Goal: Complete application form: Complete application form

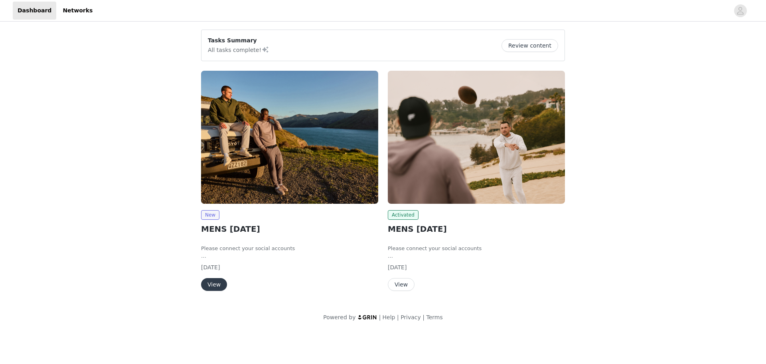
click at [208, 285] on button "View" at bounding box center [214, 284] width 26 height 13
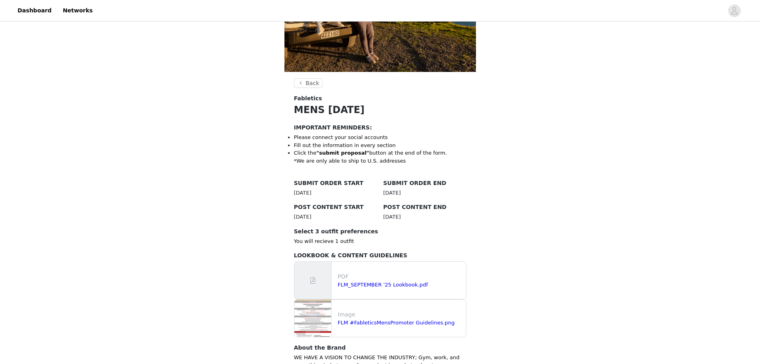
scroll to position [80, 0]
click at [368, 284] on link "FLM_SEPTEMBER '25 Lookbook.pdf" at bounding box center [383, 284] width 90 height 6
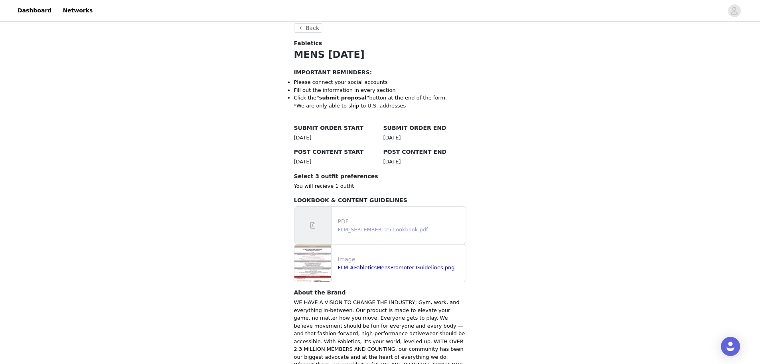
scroll to position [216, 0]
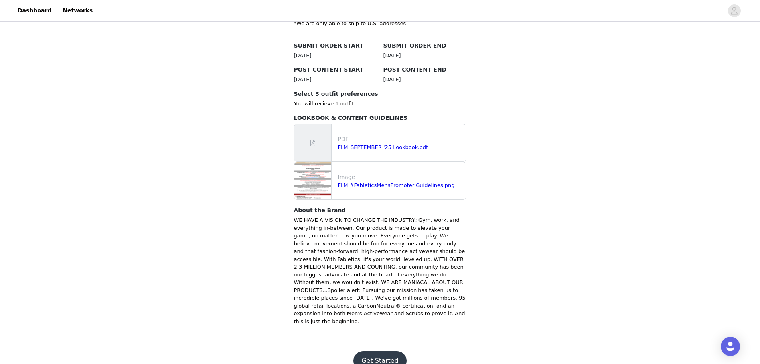
click at [380, 351] on button "Get Started" at bounding box center [380, 360] width 53 height 19
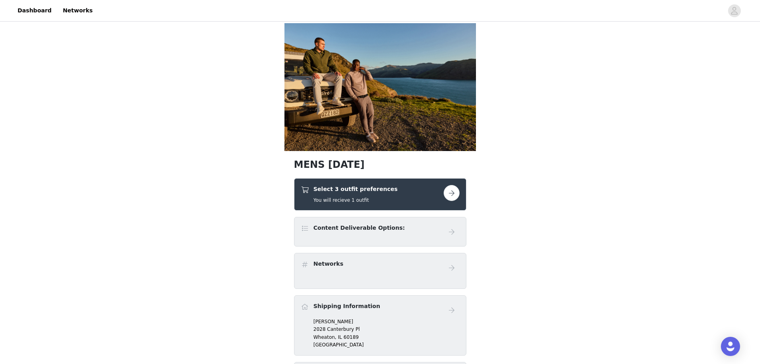
click at [449, 192] on button "button" at bounding box center [452, 193] width 16 height 16
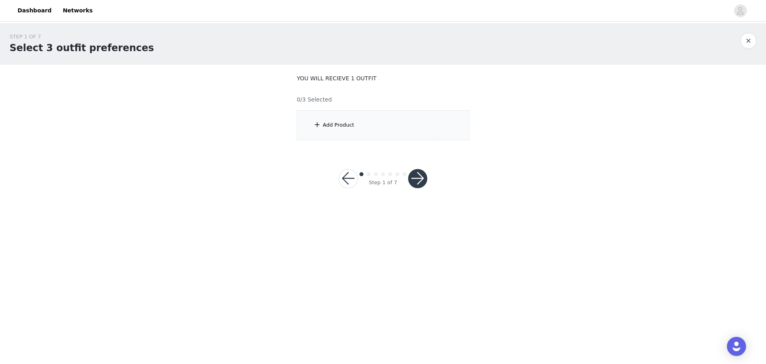
click at [408, 129] on div "Add Product" at bounding box center [383, 125] width 172 height 30
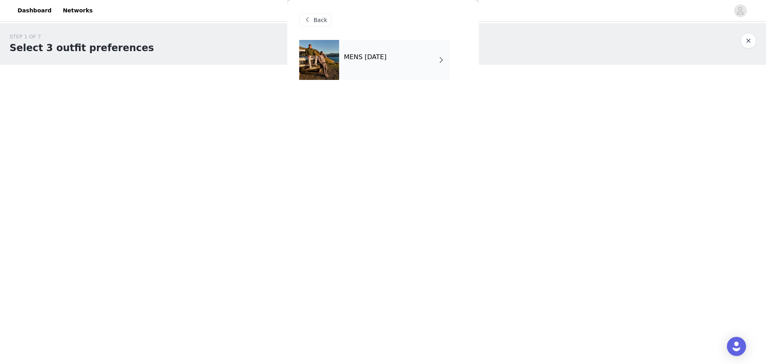
click at [387, 55] on h4 "MENS [DATE]" at bounding box center [365, 56] width 43 height 7
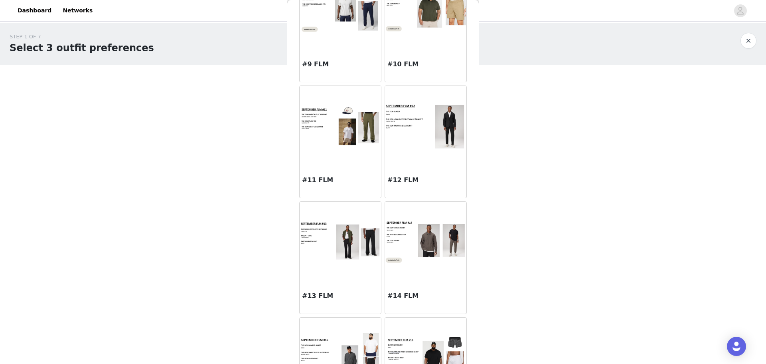
scroll to position [517, 0]
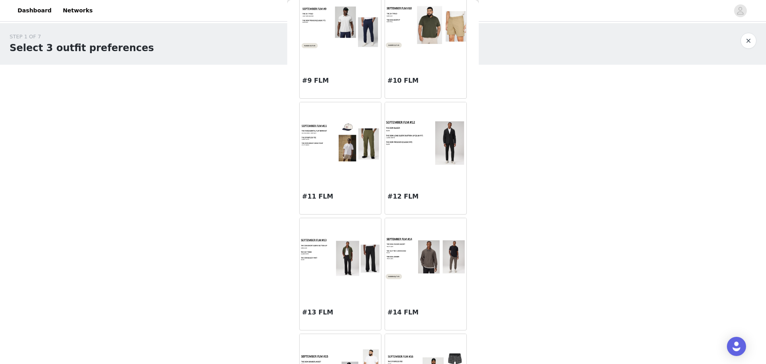
click at [356, 148] on img at bounding box center [340, 142] width 81 height 44
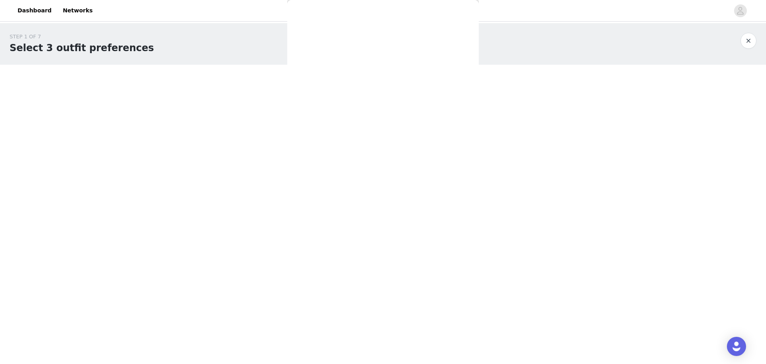
scroll to position [0, 0]
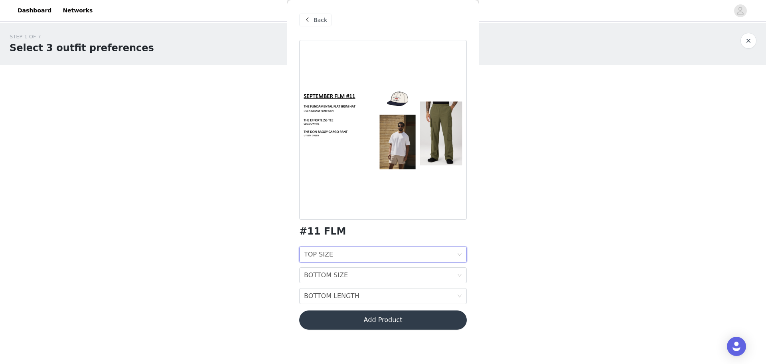
click at [344, 251] on div "TOP SIZE TOP SIZE" at bounding box center [380, 254] width 153 height 15
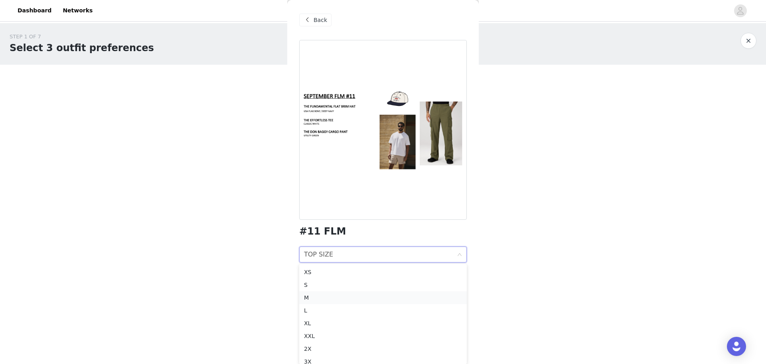
click at [340, 299] on div "M" at bounding box center [383, 297] width 158 height 9
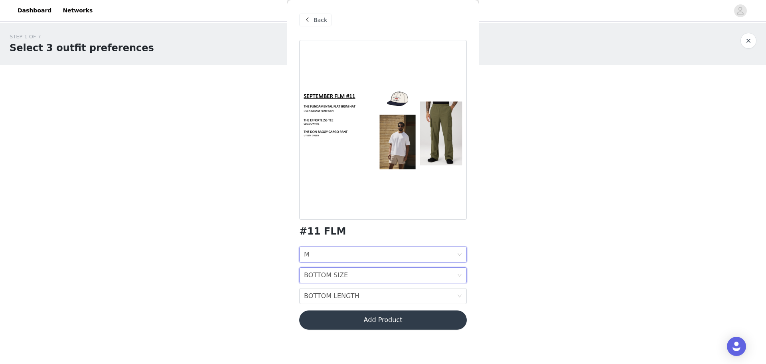
click at [341, 277] on div "BOTTOM SIZE" at bounding box center [326, 274] width 44 height 15
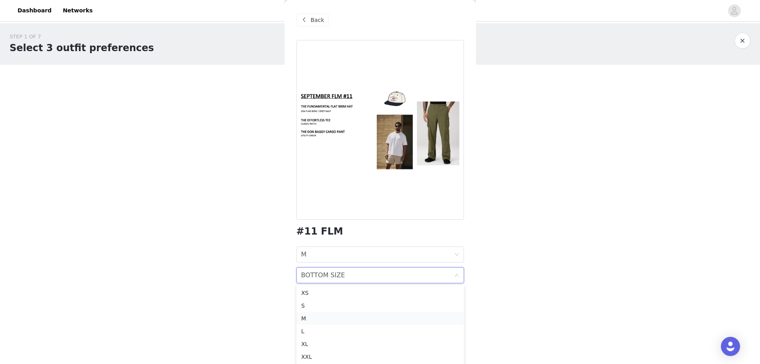
click at [334, 317] on div "M" at bounding box center [380, 318] width 158 height 9
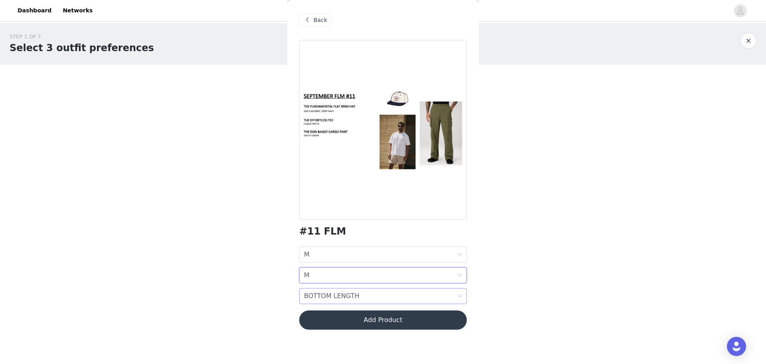
click at [350, 296] on div "BOTTOM LENGTH" at bounding box center [331, 295] width 55 height 15
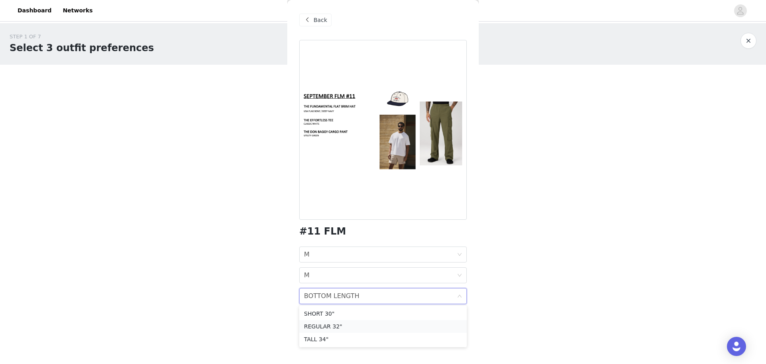
click at [360, 327] on div "REGULAR 32"" at bounding box center [383, 326] width 158 height 9
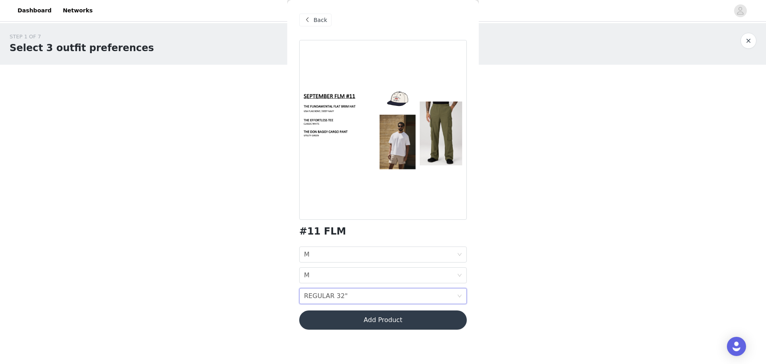
click at [377, 319] on button "Add Product" at bounding box center [383, 319] width 168 height 19
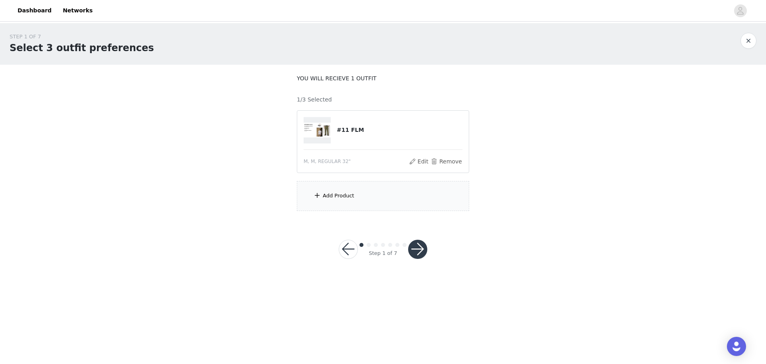
click at [375, 198] on div "Add Product" at bounding box center [383, 196] width 172 height 30
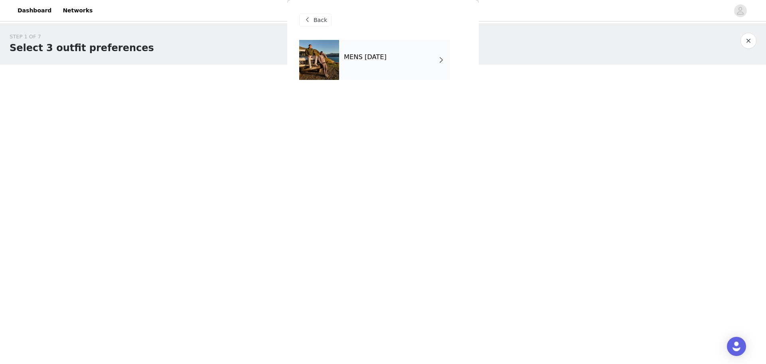
click at [371, 56] on h4 "MENS [DATE]" at bounding box center [365, 56] width 43 height 7
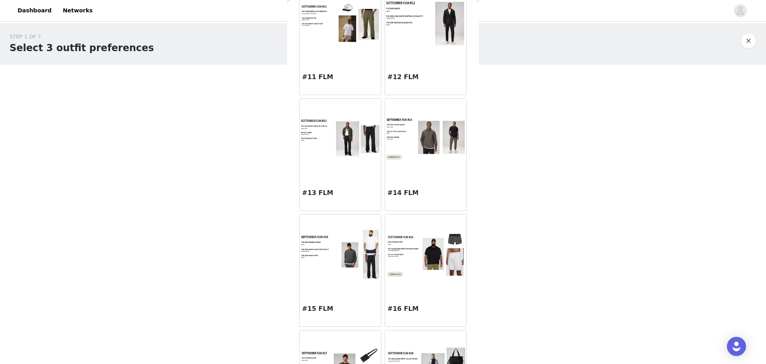
scroll to position [717, 0]
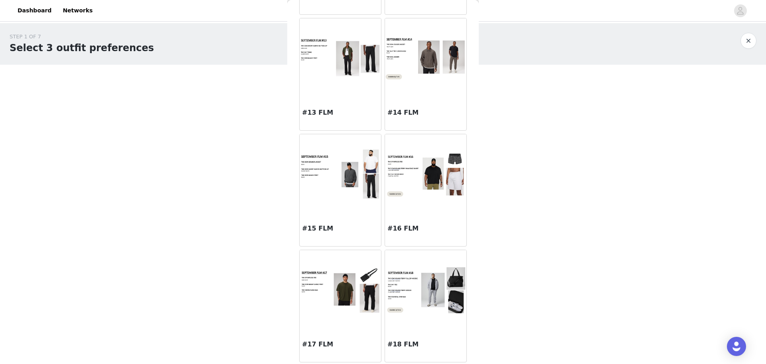
click at [347, 287] on img at bounding box center [340, 290] width 81 height 47
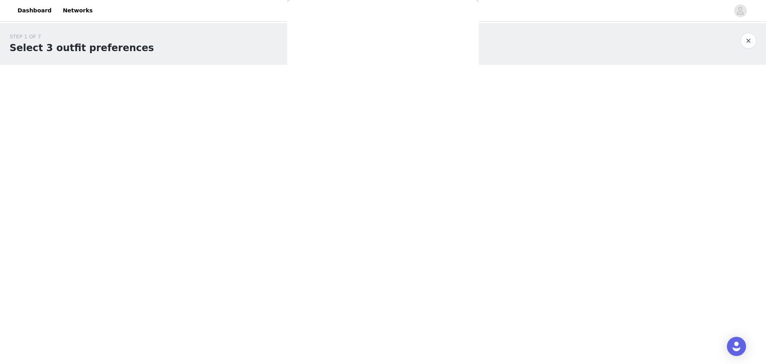
scroll to position [0, 0]
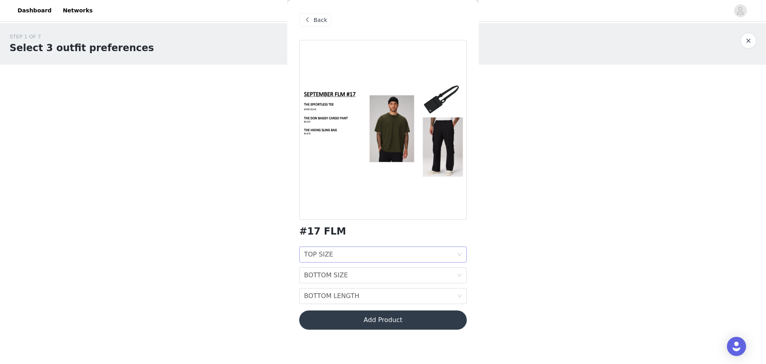
click at [382, 251] on div "TOP SIZE TOP SIZE" at bounding box center [380, 254] width 153 height 15
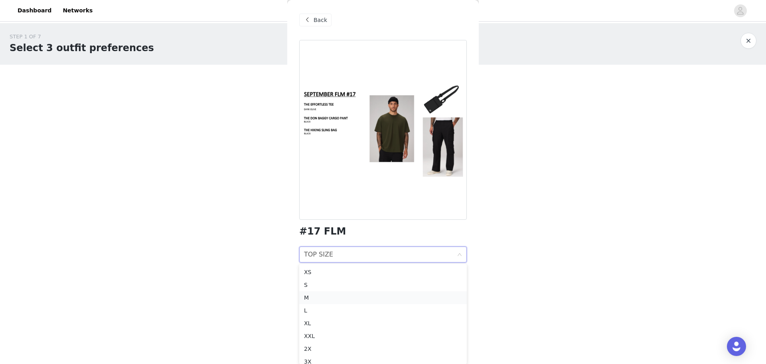
click at [325, 296] on div "M" at bounding box center [383, 297] width 158 height 9
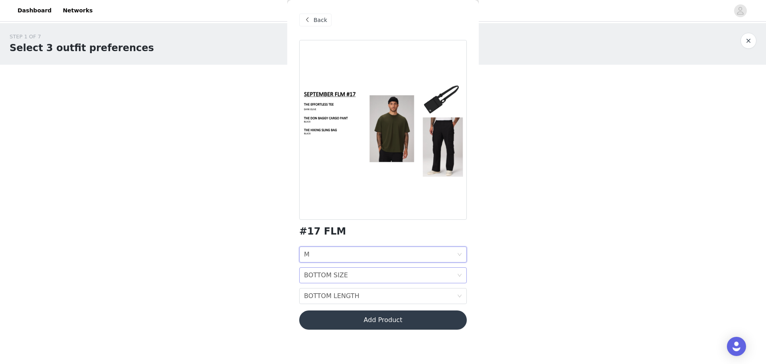
click at [327, 271] on div "BOTTOM SIZE" at bounding box center [326, 274] width 44 height 15
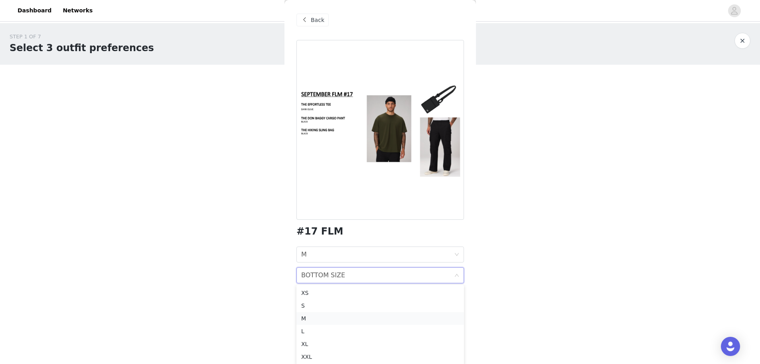
click at [317, 322] on div "M" at bounding box center [380, 318] width 158 height 9
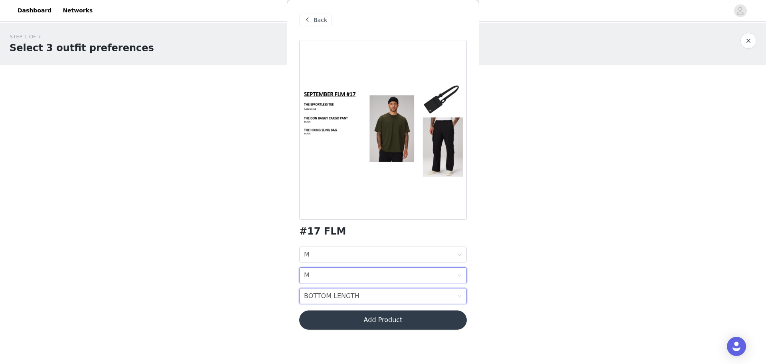
click at [321, 299] on div "BOTTOM LENGTH" at bounding box center [331, 295] width 55 height 15
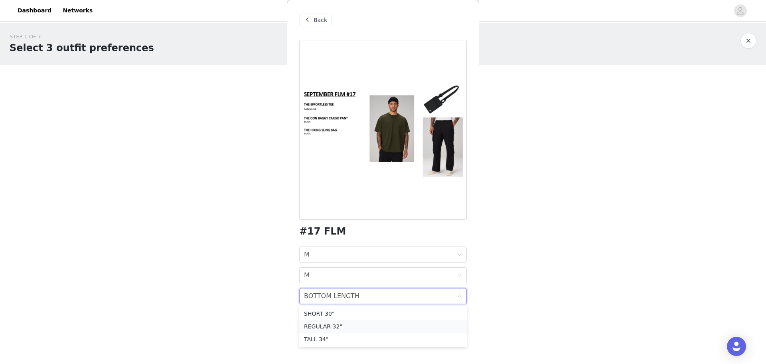
click at [329, 323] on div "REGULAR 32"" at bounding box center [383, 326] width 158 height 9
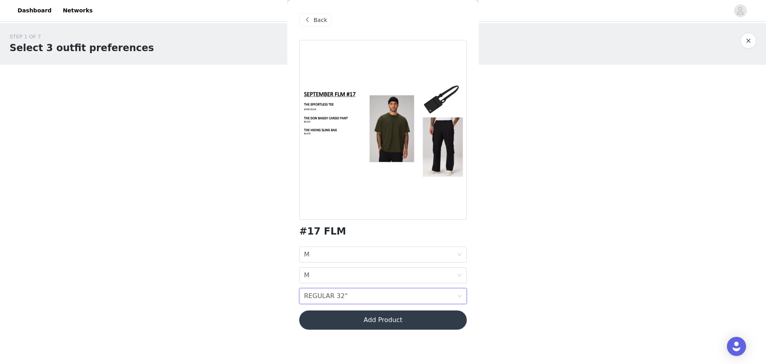
click at [346, 323] on button "Add Product" at bounding box center [383, 319] width 168 height 19
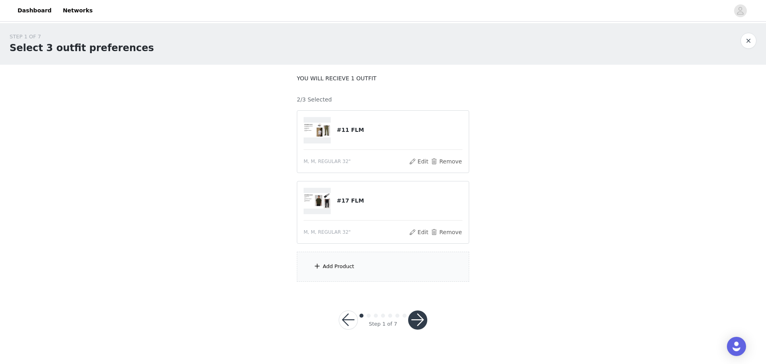
click at [355, 269] on div "Add Product" at bounding box center [383, 266] width 172 height 30
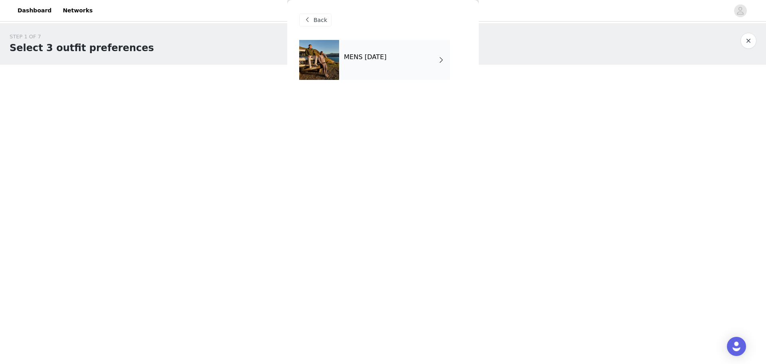
click at [371, 59] on h4 "MENS [DATE]" at bounding box center [365, 56] width 43 height 7
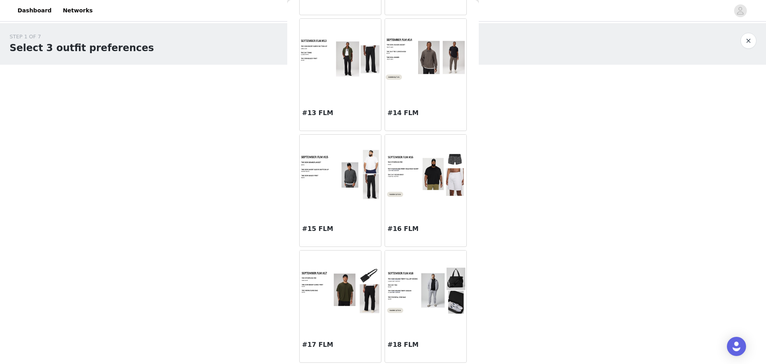
scroll to position [717, 0]
click at [407, 207] on div at bounding box center [425, 174] width 81 height 80
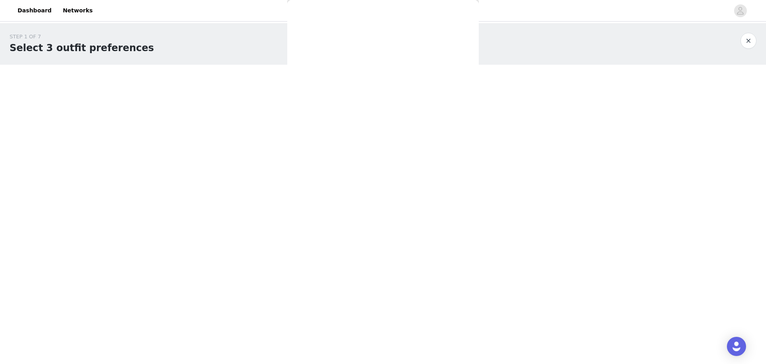
scroll to position [0, 0]
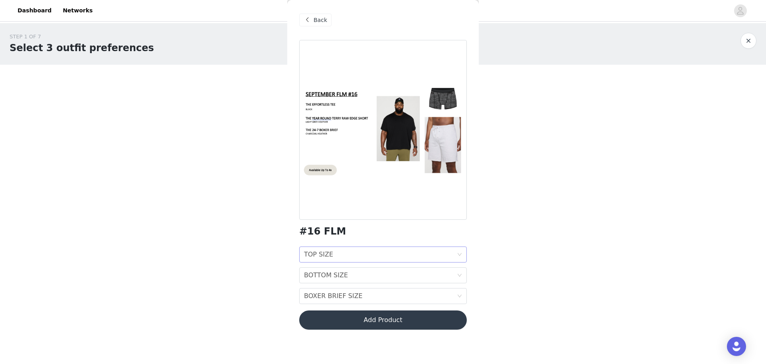
click at [349, 250] on div "TOP SIZE TOP SIZE" at bounding box center [380, 254] width 153 height 15
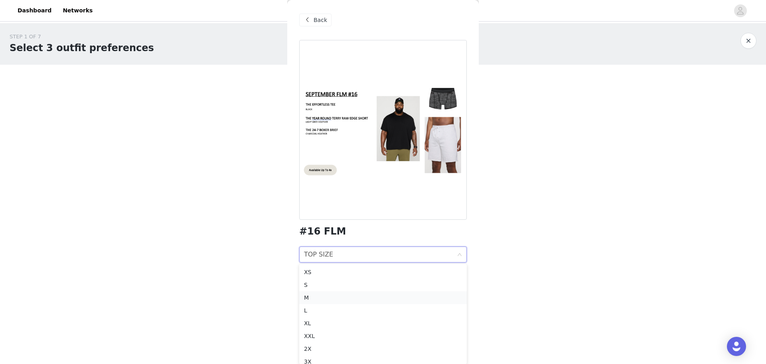
click at [330, 294] on div "M" at bounding box center [383, 297] width 158 height 9
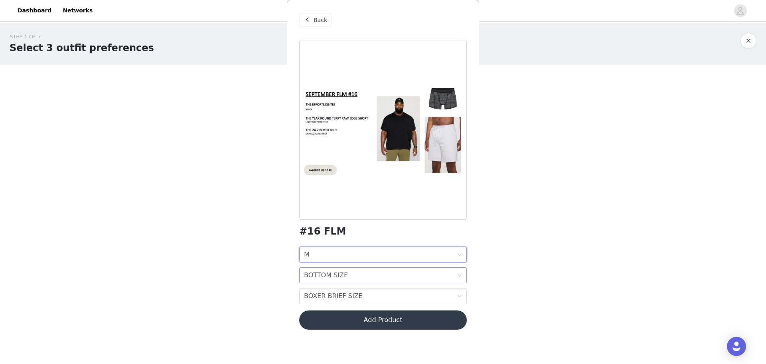
click at [335, 273] on div "BOTTOM SIZE" at bounding box center [326, 274] width 44 height 15
click at [348, 190] on li "M" at bounding box center [383, 195] width 168 height 13
click at [330, 293] on div "BOXER BRIEF SIZE" at bounding box center [333, 295] width 59 height 15
click at [346, 215] on div "M" at bounding box center [383, 216] width 158 height 9
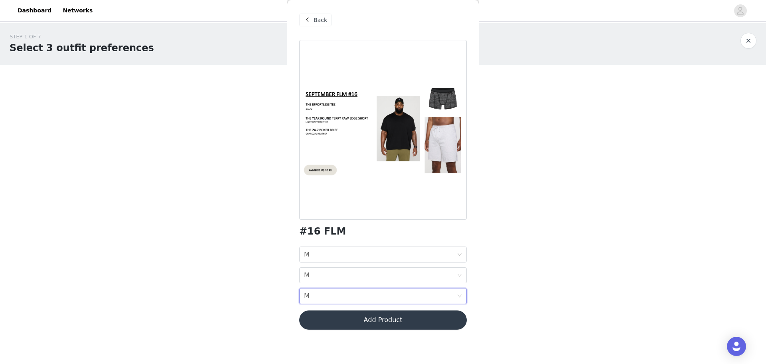
click at [361, 316] on button "Add Product" at bounding box center [383, 319] width 168 height 19
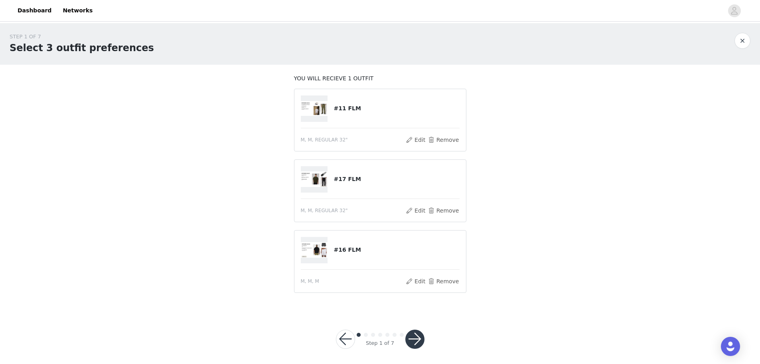
click at [414, 337] on button "button" at bounding box center [415, 338] width 19 height 19
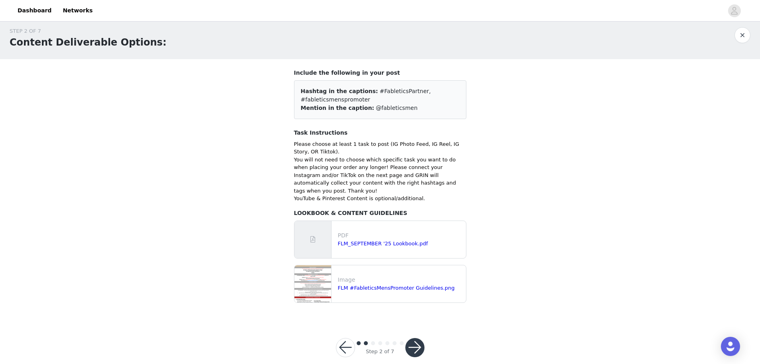
scroll to position [10, 0]
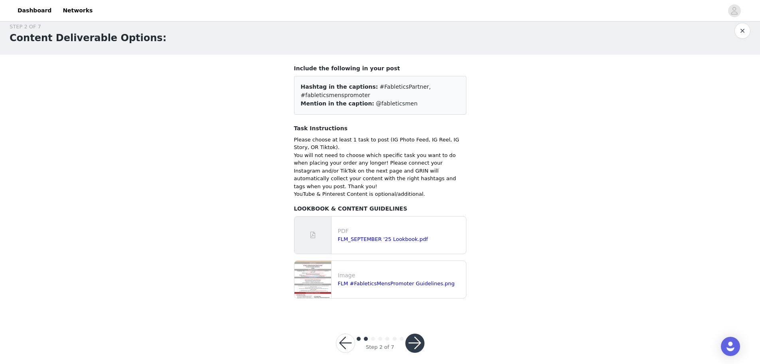
click at [411, 339] on button "button" at bounding box center [415, 342] width 19 height 19
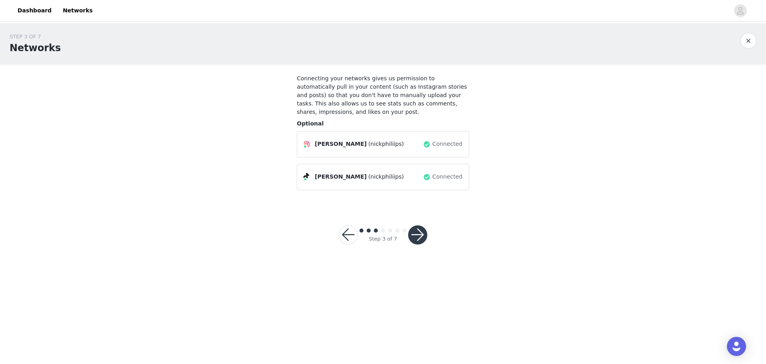
click at [419, 226] on button "button" at bounding box center [417, 234] width 19 height 19
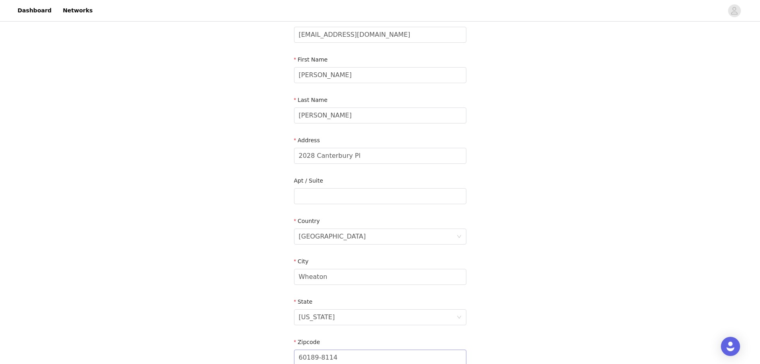
scroll to position [181, 0]
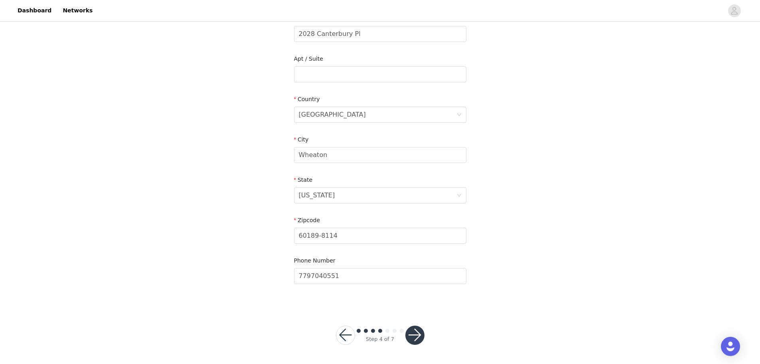
click at [417, 332] on button "button" at bounding box center [415, 334] width 19 height 19
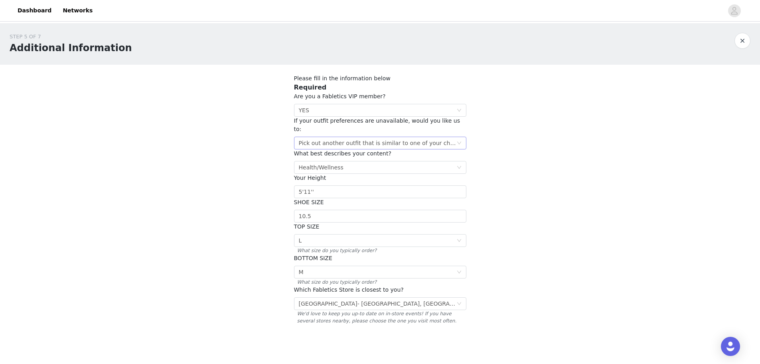
click at [385, 137] on div "Pick out another outfit that is similar to one of your choices" at bounding box center [378, 143] width 158 height 12
click at [374, 148] on li "Pick out another outfit that is similar to one of your choices" at bounding box center [380, 150] width 172 height 13
click at [384, 161] on div "Select Health/Wellness" at bounding box center [378, 167] width 158 height 12
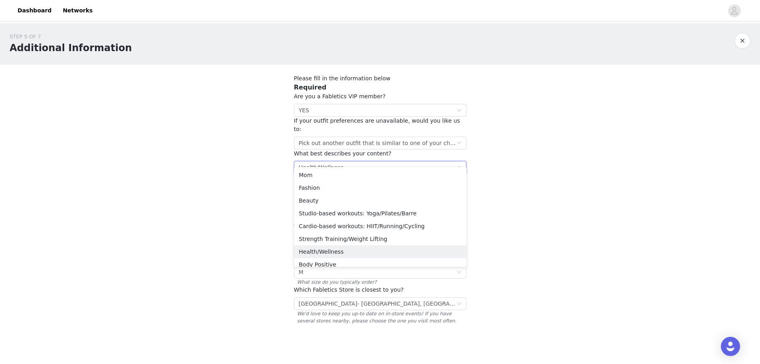
click at [383, 161] on div "Select Health/Wellness" at bounding box center [378, 167] width 158 height 12
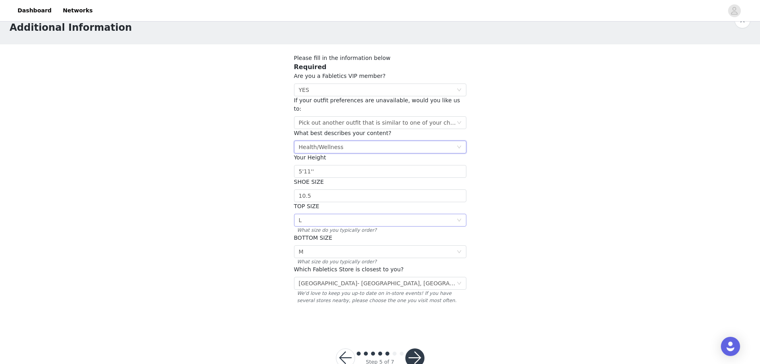
scroll to position [35, 0]
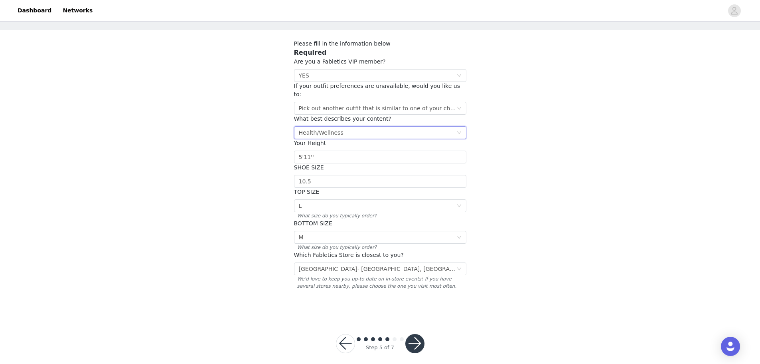
click at [417, 336] on button "button" at bounding box center [415, 343] width 19 height 19
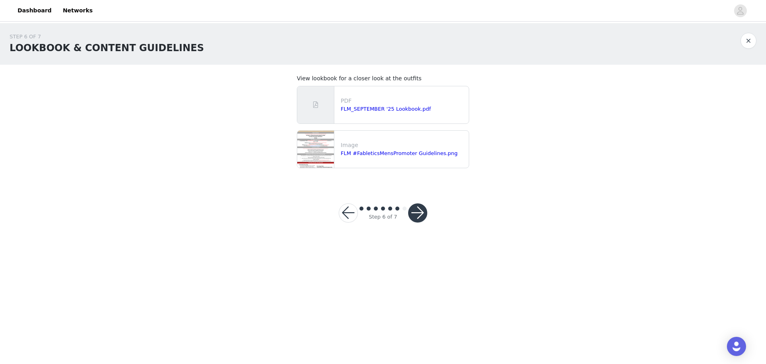
click at [420, 208] on button "button" at bounding box center [417, 212] width 19 height 19
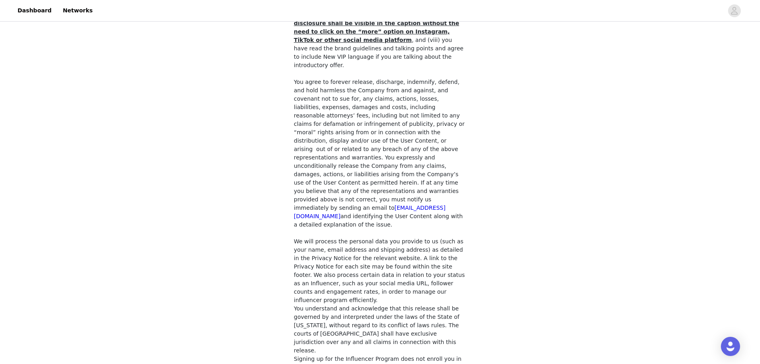
scroll to position [567, 0]
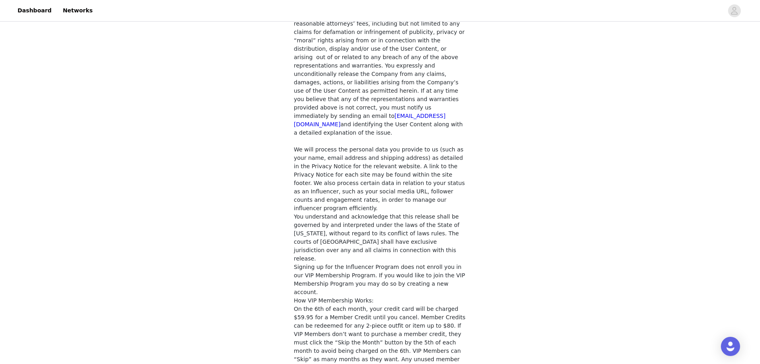
checkbox input "true"
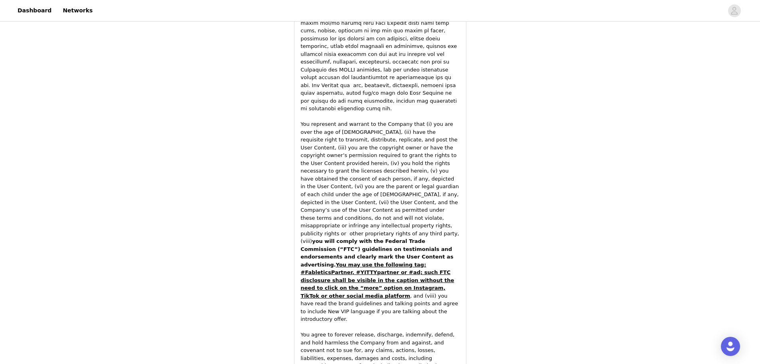
scroll to position [1115, 0]
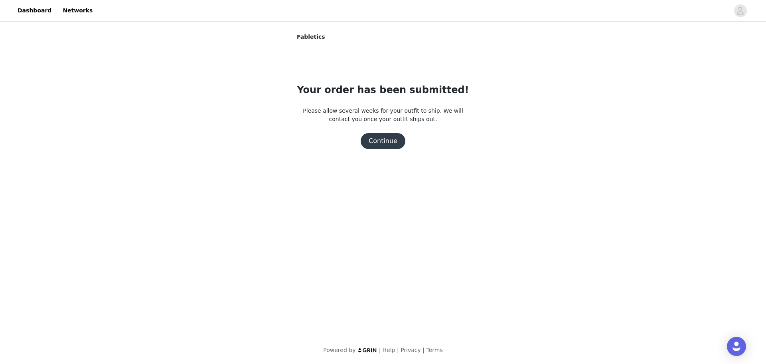
click at [382, 141] on button "Continue" at bounding box center [383, 141] width 45 height 16
